Goal: Task Accomplishment & Management: Use online tool/utility

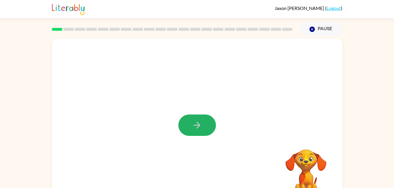
click at [205, 125] on button "button" at bounding box center [197, 125] width 38 height 21
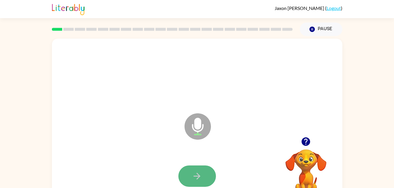
click at [202, 169] on button "button" at bounding box center [197, 176] width 38 height 21
click at [204, 170] on button "button" at bounding box center [197, 176] width 38 height 21
click at [196, 175] on icon "button" at bounding box center [197, 176] width 10 height 10
click at [198, 175] on icon "button" at bounding box center [197, 176] width 7 height 7
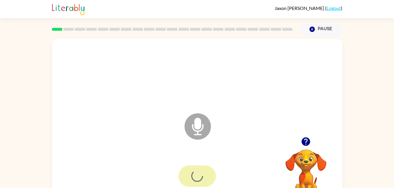
click at [198, 175] on div at bounding box center [197, 176] width 38 height 21
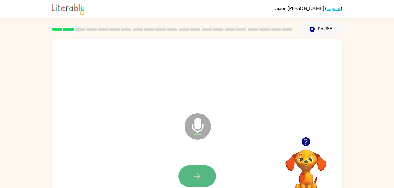
click at [192, 170] on button "button" at bounding box center [197, 176] width 38 height 21
click at [194, 173] on icon "button" at bounding box center [197, 176] width 10 height 10
click at [209, 174] on button "button" at bounding box center [197, 176] width 38 height 21
click at [203, 176] on button "button" at bounding box center [197, 176] width 38 height 21
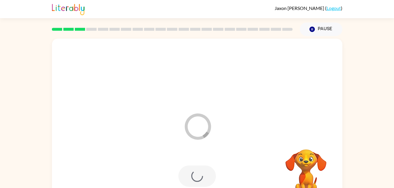
click at [203, 176] on div at bounding box center [197, 176] width 38 height 21
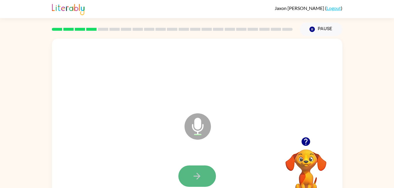
click at [204, 178] on button "button" at bounding box center [197, 176] width 38 height 21
click at [204, 175] on button "button" at bounding box center [197, 176] width 38 height 21
click at [192, 174] on icon "button" at bounding box center [197, 176] width 10 height 10
click at [200, 169] on button "button" at bounding box center [197, 176] width 38 height 21
click at [203, 175] on button "button" at bounding box center [197, 176] width 38 height 21
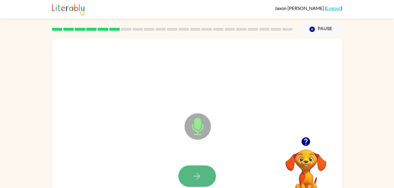
click at [205, 174] on button "button" at bounding box center [197, 176] width 38 height 21
click at [207, 174] on button "button" at bounding box center [197, 176] width 38 height 21
click at [209, 178] on button "button" at bounding box center [197, 176] width 38 height 21
click at [203, 172] on button "button" at bounding box center [197, 176] width 38 height 21
click at [199, 172] on icon "button" at bounding box center [197, 176] width 10 height 10
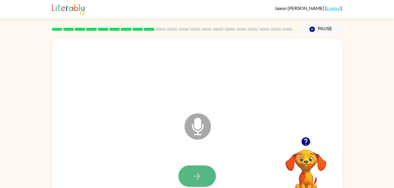
click at [198, 174] on icon "button" at bounding box center [197, 176] width 10 height 10
drag, startPoint x: 205, startPoint y: 179, endPoint x: 203, endPoint y: 176, distance: 3.0
click at [203, 176] on button "button" at bounding box center [197, 176] width 38 height 21
click at [204, 177] on button "button" at bounding box center [197, 176] width 38 height 21
click at [199, 173] on icon "button" at bounding box center [197, 176] width 10 height 10
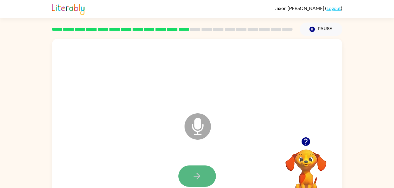
click at [195, 174] on icon "button" at bounding box center [197, 176] width 10 height 10
click at [199, 179] on icon "button" at bounding box center [197, 176] width 10 height 10
click at [200, 172] on icon "button" at bounding box center [197, 176] width 10 height 10
click at [203, 173] on button "button" at bounding box center [197, 176] width 38 height 21
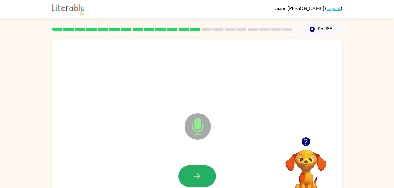
click at [203, 173] on button "button" at bounding box center [197, 176] width 38 height 21
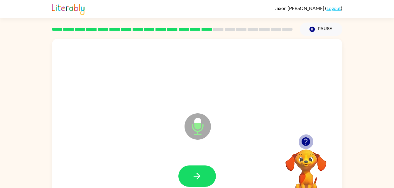
click at [307, 142] on icon "button" at bounding box center [306, 142] width 10 height 10
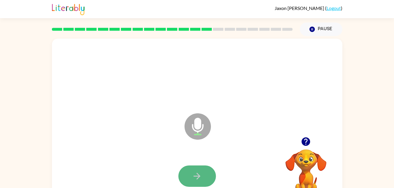
click at [199, 173] on icon "button" at bounding box center [197, 176] width 10 height 10
click at [200, 175] on icon "button" at bounding box center [197, 176] width 10 height 10
click at [204, 176] on button "button" at bounding box center [197, 176] width 38 height 21
drag, startPoint x: 204, startPoint y: 174, endPoint x: 150, endPoint y: 132, distance: 68.6
click at [150, 132] on div "Microphone The Microphone is here when it is your turn to talk" at bounding box center [197, 123] width 291 height 168
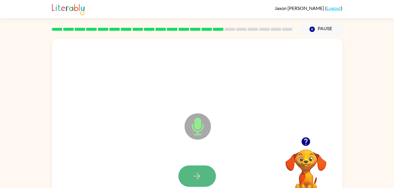
click at [204, 181] on button "button" at bounding box center [197, 176] width 38 height 21
click at [198, 174] on icon "button" at bounding box center [197, 176] width 10 height 10
drag, startPoint x: 198, startPoint y: 171, endPoint x: 183, endPoint y: 159, distance: 19.2
click at [183, 159] on div at bounding box center [197, 177] width 279 height 48
click at [195, 169] on button "button" at bounding box center [197, 176] width 38 height 21
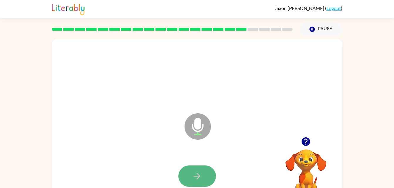
click at [194, 174] on icon "button" at bounding box center [197, 176] width 10 height 10
click at [193, 177] on icon "button" at bounding box center [197, 176] width 10 height 10
click at [195, 175] on icon "button" at bounding box center [197, 176] width 10 height 10
click at [198, 175] on icon "button" at bounding box center [197, 176] width 7 height 7
click at [206, 173] on button "button" at bounding box center [197, 176] width 38 height 21
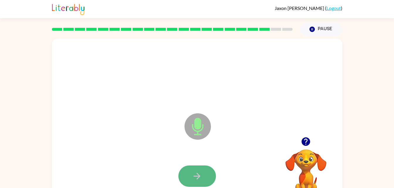
click at [204, 173] on button "button" at bounding box center [197, 176] width 38 height 21
click at [199, 173] on icon "button" at bounding box center [197, 176] width 10 height 10
click at [202, 175] on icon "button" at bounding box center [197, 176] width 10 height 10
click at [200, 178] on icon "button" at bounding box center [197, 176] width 10 height 10
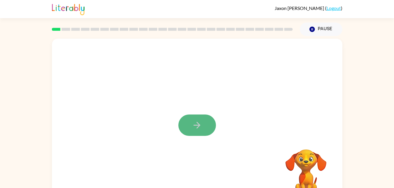
click at [196, 124] on icon "button" at bounding box center [197, 125] width 10 height 10
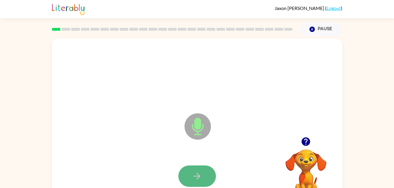
click at [196, 178] on icon "button" at bounding box center [197, 176] width 10 height 10
click at [199, 174] on icon "button" at bounding box center [197, 176] width 10 height 10
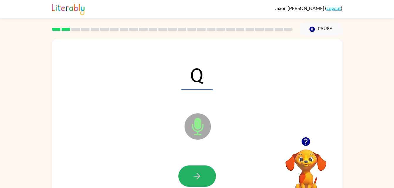
click at [200, 174] on icon "button" at bounding box center [197, 176] width 10 height 10
click at [203, 170] on button "button" at bounding box center [197, 176] width 38 height 21
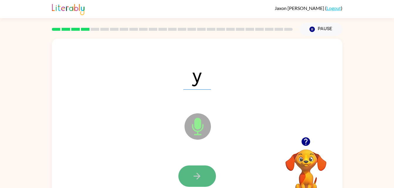
click at [204, 174] on button "button" at bounding box center [197, 176] width 38 height 21
drag, startPoint x: 195, startPoint y: 171, endPoint x: 197, endPoint y: 173, distance: 3.3
click at [197, 173] on button "button" at bounding box center [197, 176] width 38 height 21
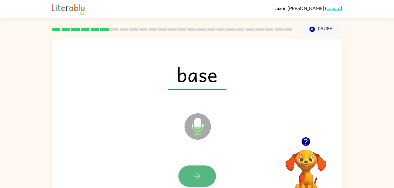
click at [203, 178] on button "button" at bounding box center [197, 176] width 38 height 21
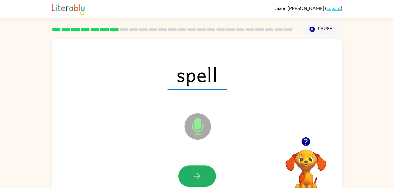
click at [199, 170] on button "button" at bounding box center [197, 176] width 38 height 21
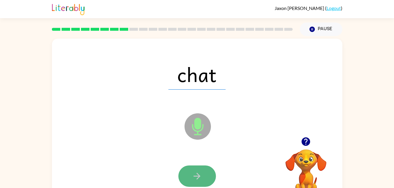
click at [206, 172] on button "button" at bounding box center [197, 176] width 38 height 21
click at [205, 176] on button "button" at bounding box center [197, 176] width 38 height 21
click at [206, 176] on button "button" at bounding box center [197, 176] width 38 height 21
click at [203, 174] on button "button" at bounding box center [197, 176] width 38 height 21
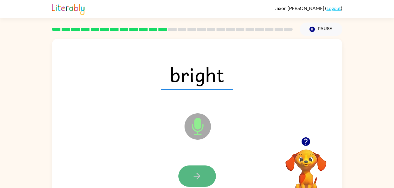
click at [198, 173] on icon "button" at bounding box center [197, 176] width 10 height 10
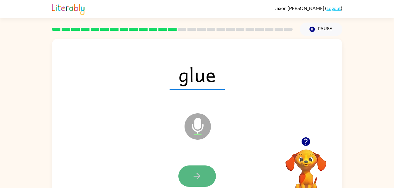
click at [202, 177] on icon "button" at bounding box center [197, 176] width 10 height 10
click at [199, 175] on icon "button" at bounding box center [197, 176] width 7 height 7
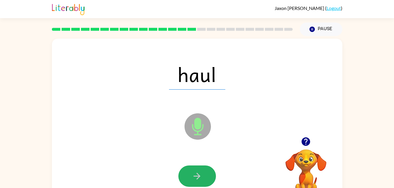
click at [199, 175] on icon "button" at bounding box center [197, 176] width 7 height 7
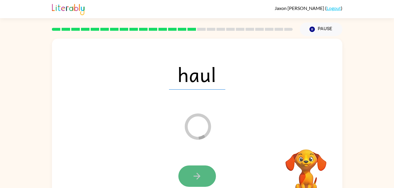
click at [200, 173] on icon "button" at bounding box center [197, 176] width 10 height 10
click at [196, 120] on icon "Loader Your response is being sent to our graders" at bounding box center [197, 126] width 35 height 35
click at [308, 122] on div "Loader Your response is being sent to our graders" at bounding box center [183, 112] width 251 height 21
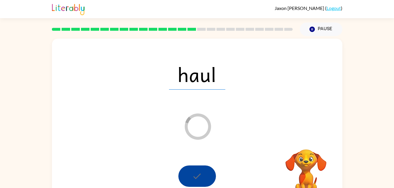
click at [200, 166] on div at bounding box center [197, 176] width 38 height 21
click at [198, 170] on div at bounding box center [197, 176] width 38 height 21
click at [314, 29] on icon "button" at bounding box center [311, 29] width 5 height 5
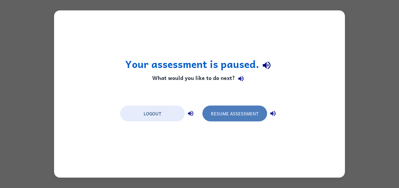
click at [245, 107] on button "Resume Assessment" at bounding box center [234, 114] width 65 height 16
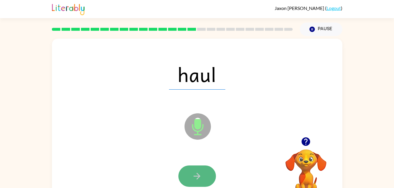
click at [192, 176] on icon "button" at bounding box center [197, 176] width 10 height 10
click at [194, 176] on icon "button" at bounding box center [197, 176] width 10 height 10
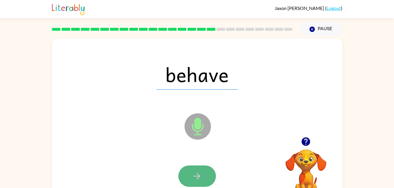
click at [199, 174] on icon "button" at bounding box center [197, 176] width 10 height 10
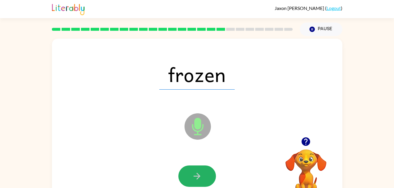
click at [194, 169] on button "button" at bounding box center [197, 176] width 38 height 21
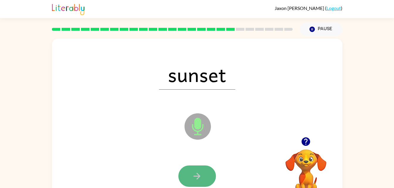
click at [198, 171] on button "button" at bounding box center [197, 176] width 38 height 21
click at [200, 174] on icon "button" at bounding box center [197, 176] width 10 height 10
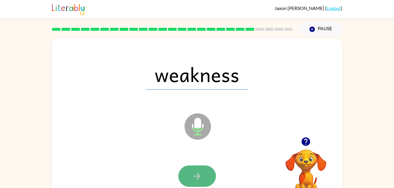
click at [198, 175] on icon "button" at bounding box center [197, 176] width 7 height 7
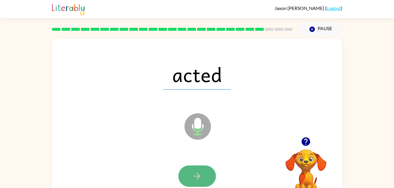
click at [198, 169] on button "button" at bounding box center [197, 176] width 38 height 21
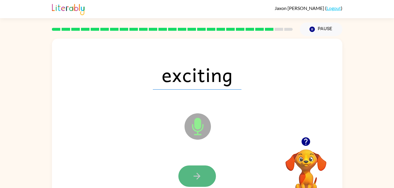
click at [200, 171] on icon "button" at bounding box center [197, 176] width 10 height 10
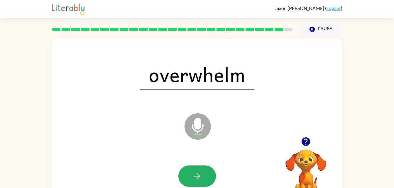
click at [200, 171] on icon "button" at bounding box center [197, 176] width 10 height 10
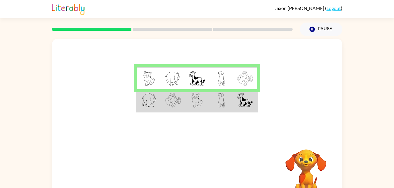
click at [180, 101] on img at bounding box center [173, 100] width 16 height 15
click at [178, 99] on img at bounding box center [173, 100] width 16 height 15
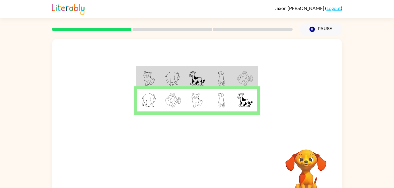
click at [178, 99] on img at bounding box center [173, 100] width 16 height 15
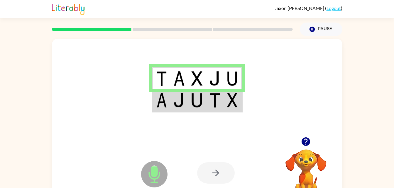
drag, startPoint x: 216, startPoint y: 164, endPoint x: 206, endPoint y: 166, distance: 9.6
click at [206, 166] on div at bounding box center [216, 173] width 38 height 21
click at [148, 173] on icon at bounding box center [154, 174] width 26 height 26
click at [224, 170] on div at bounding box center [216, 173] width 38 height 21
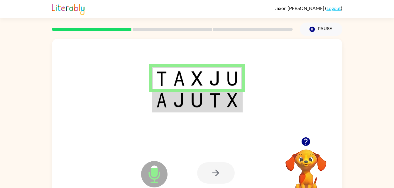
click at [224, 170] on div at bounding box center [216, 173] width 38 height 21
click at [225, 170] on div at bounding box center [216, 173] width 38 height 21
drag, startPoint x: 146, startPoint y: 178, endPoint x: 200, endPoint y: 173, distance: 54.2
click at [200, 173] on div "Microphone The Microphone is here when it is your turn to talk Your browser mus…" at bounding box center [197, 173] width 291 height 66
click at [210, 170] on div at bounding box center [216, 173] width 38 height 21
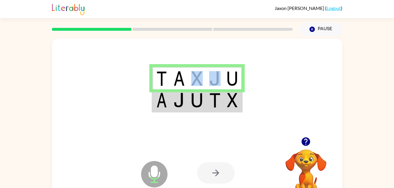
drag, startPoint x: 221, startPoint y: 80, endPoint x: 200, endPoint y: 80, distance: 20.9
click at [200, 80] on tr at bounding box center [197, 78] width 90 height 23
drag, startPoint x: 200, startPoint y: 80, endPoint x: 195, endPoint y: 78, distance: 5.1
click at [195, 78] on img at bounding box center [196, 78] width 11 height 15
click at [212, 171] on div at bounding box center [216, 173] width 38 height 21
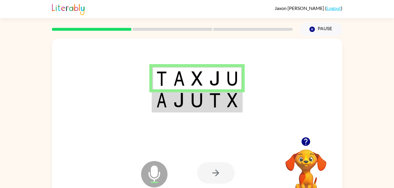
click at [171, 115] on div at bounding box center [197, 88] width 291 height 99
click at [212, 178] on div at bounding box center [216, 173] width 38 height 21
click at [218, 178] on div at bounding box center [216, 173] width 38 height 21
click at [214, 165] on div at bounding box center [216, 173] width 38 height 21
click at [220, 97] on img at bounding box center [214, 100] width 11 height 15
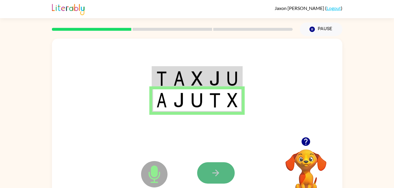
click at [210, 175] on button "button" at bounding box center [216, 173] width 38 height 21
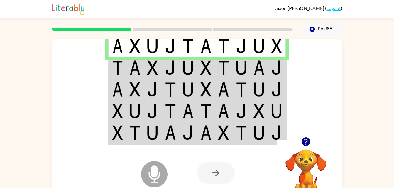
click at [168, 45] on img at bounding box center [170, 46] width 11 height 15
click at [213, 69] on td at bounding box center [206, 68] width 18 height 22
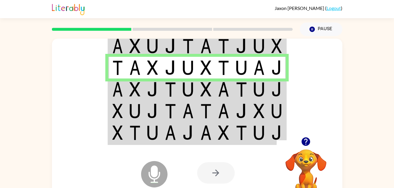
click at [226, 91] on img at bounding box center [223, 89] width 11 height 15
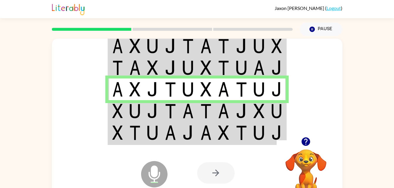
click at [224, 134] on img at bounding box center [223, 133] width 11 height 15
click at [225, 139] on img at bounding box center [223, 133] width 11 height 15
click at [225, 135] on img at bounding box center [223, 133] width 11 height 15
click at [224, 134] on img at bounding box center [223, 133] width 11 height 15
click at [225, 112] on img at bounding box center [223, 111] width 11 height 15
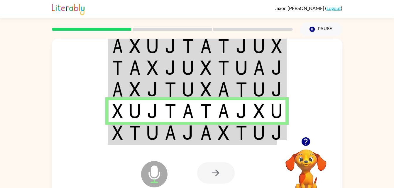
click at [181, 134] on td at bounding box center [188, 133] width 18 height 23
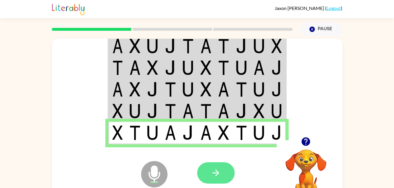
click at [222, 172] on button "button" at bounding box center [216, 173] width 38 height 21
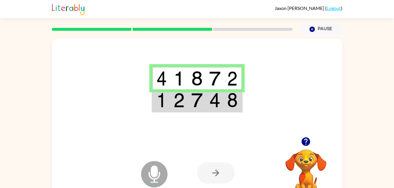
click at [164, 104] on img at bounding box center [161, 100] width 11 height 15
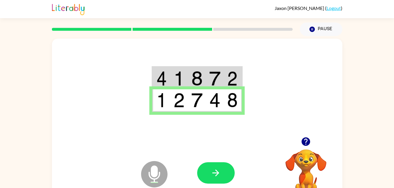
drag, startPoint x: 202, startPoint y: 166, endPoint x: 192, endPoint y: 141, distance: 26.7
click at [192, 141] on div "Microphone The Microphone is here when it is your turn to talk Your browser mus…" at bounding box center [197, 173] width 291 height 66
click at [219, 183] on button "button" at bounding box center [216, 173] width 38 height 21
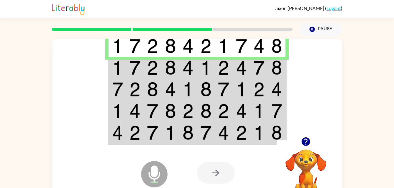
click at [123, 71] on td at bounding box center [117, 68] width 18 height 22
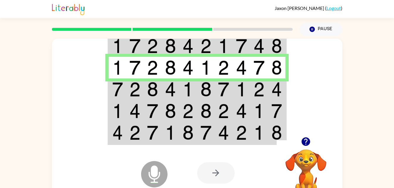
click at [136, 89] on img at bounding box center [134, 89] width 11 height 15
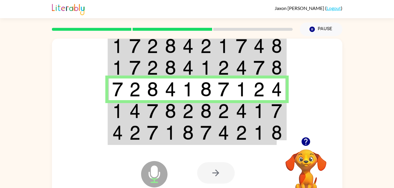
click at [119, 108] on img at bounding box center [117, 111] width 11 height 15
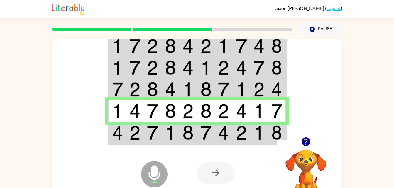
click at [116, 135] on img at bounding box center [117, 133] width 11 height 15
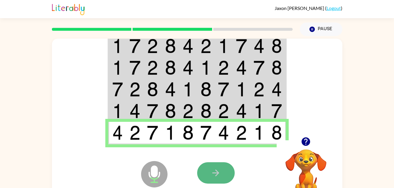
click at [212, 174] on icon "button" at bounding box center [216, 173] width 10 height 10
